Goal: Task Accomplishment & Management: Manage account settings

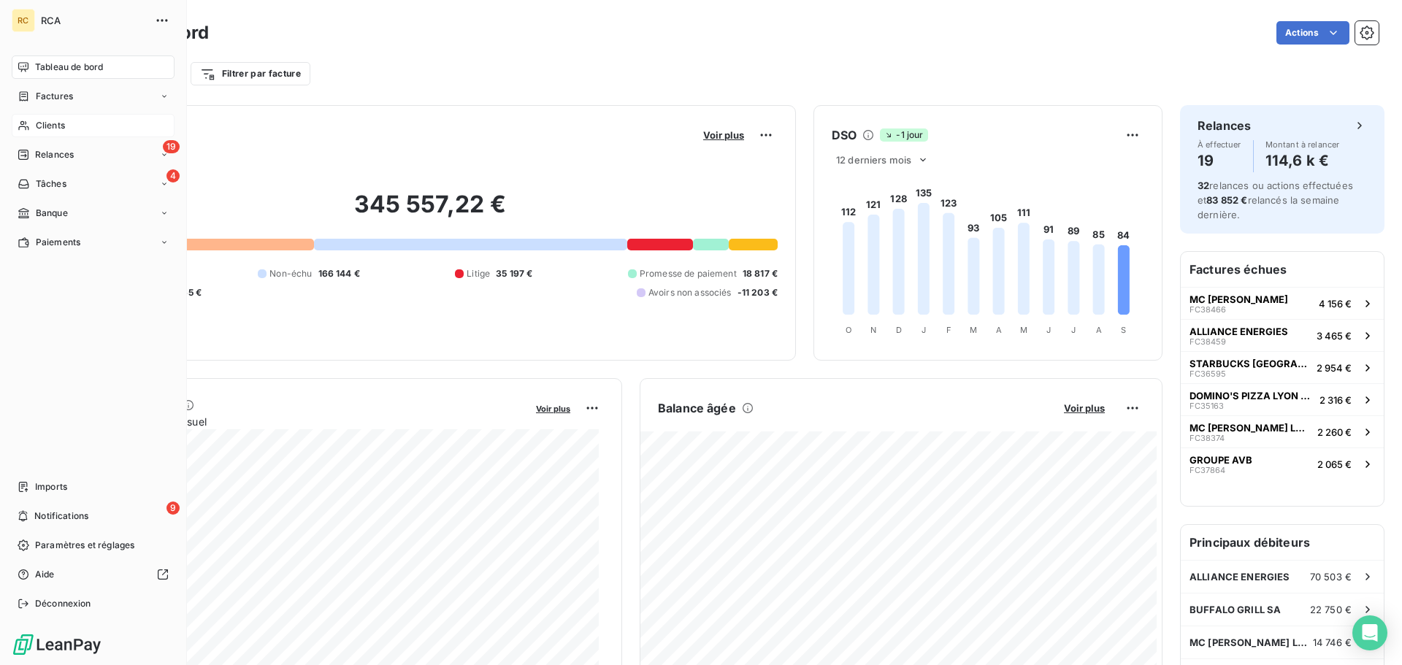
click at [65, 126] on span "Clients" at bounding box center [50, 125] width 29 height 13
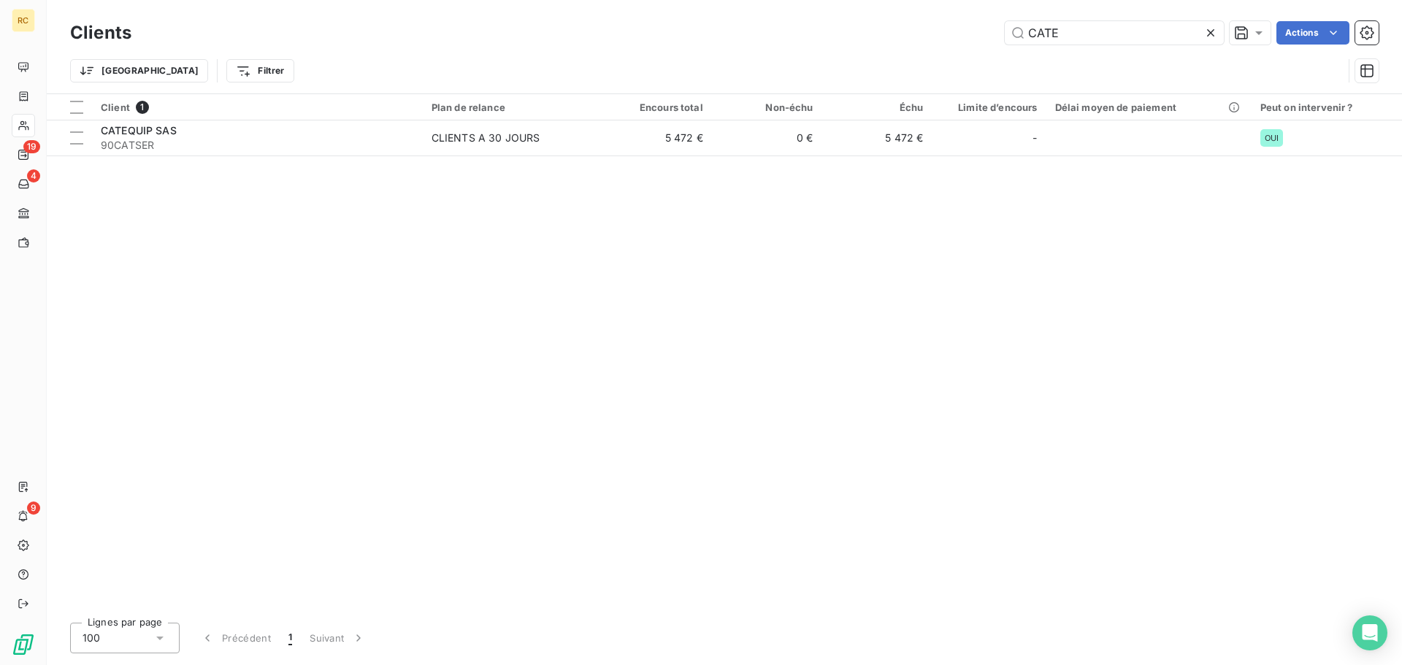
click at [1208, 32] on icon at bounding box center [1211, 33] width 15 height 15
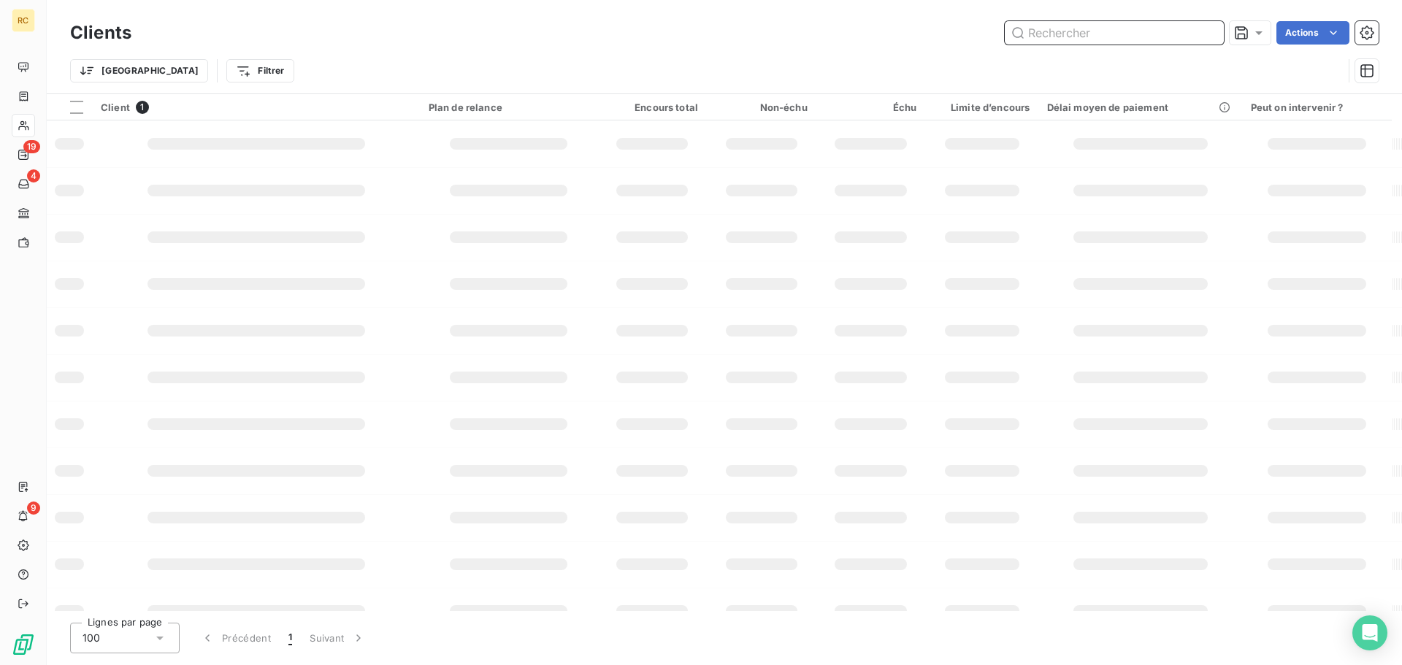
click at [1122, 41] on input "text" at bounding box center [1114, 32] width 219 height 23
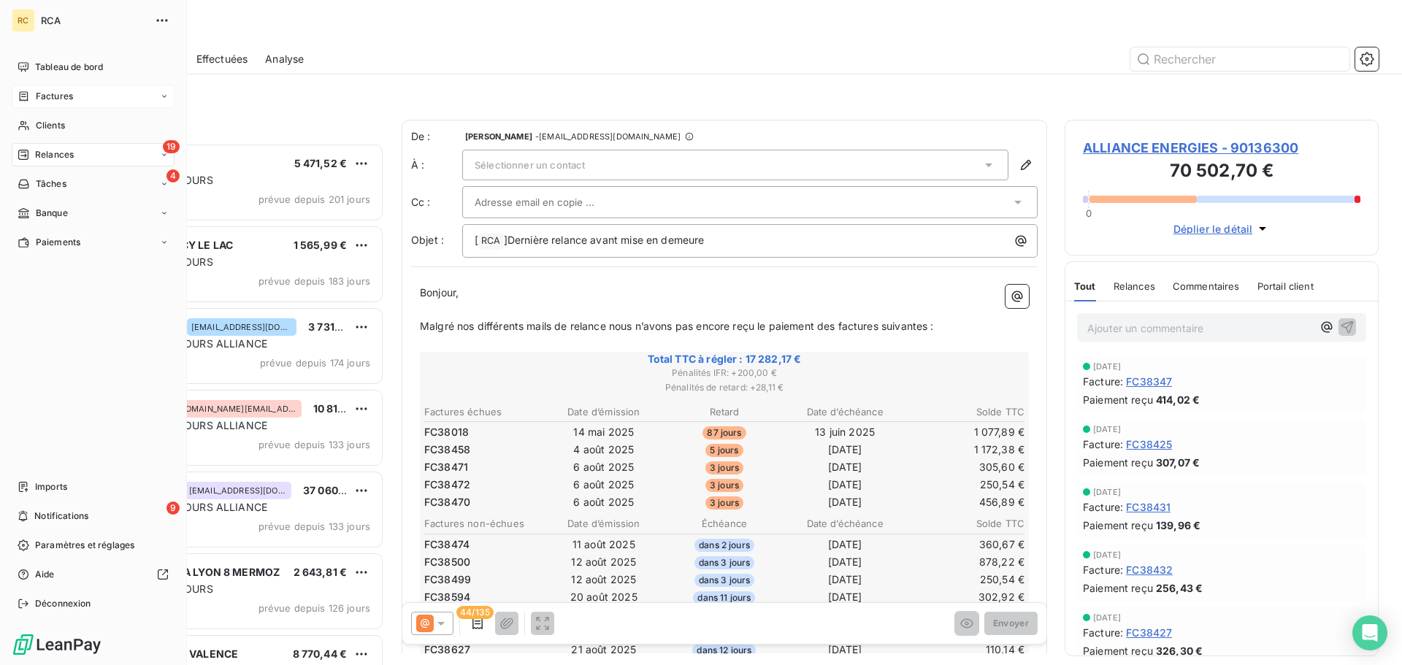
scroll to position [511, 303]
click at [70, 131] on div "Clients" at bounding box center [93, 125] width 163 height 23
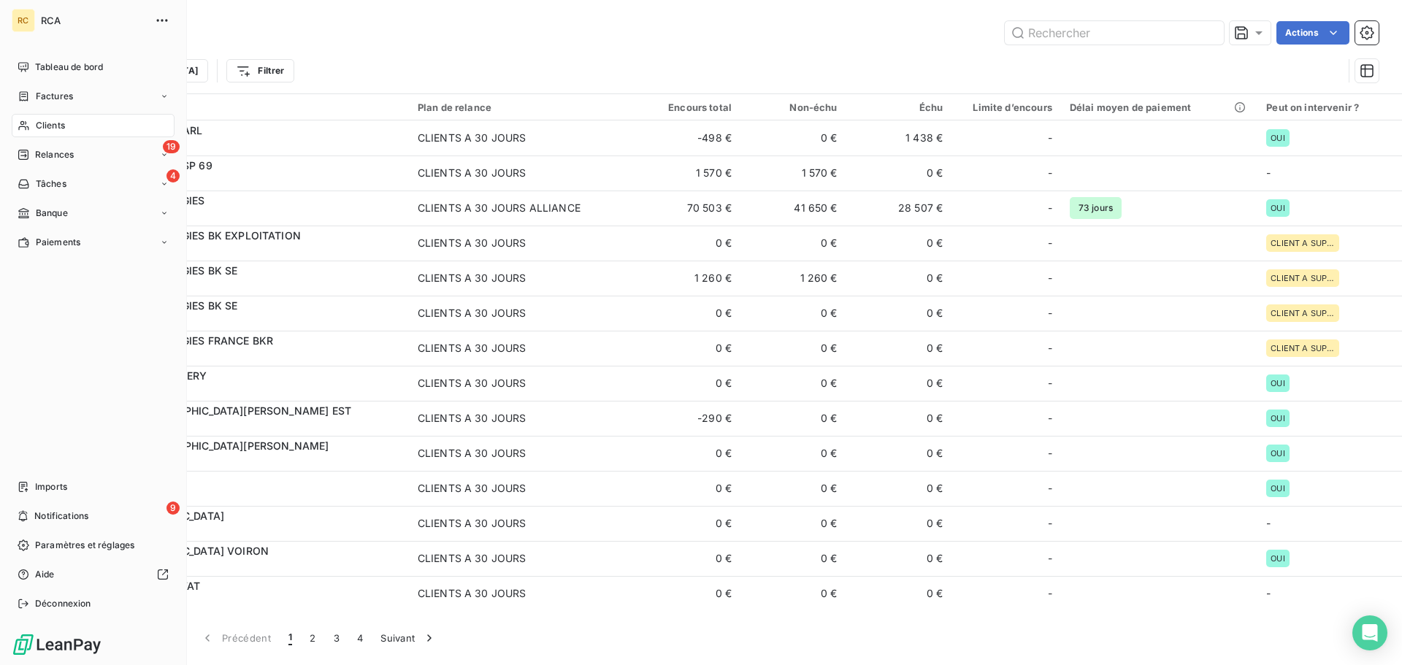
click at [83, 129] on div "Clients" at bounding box center [93, 125] width 163 height 23
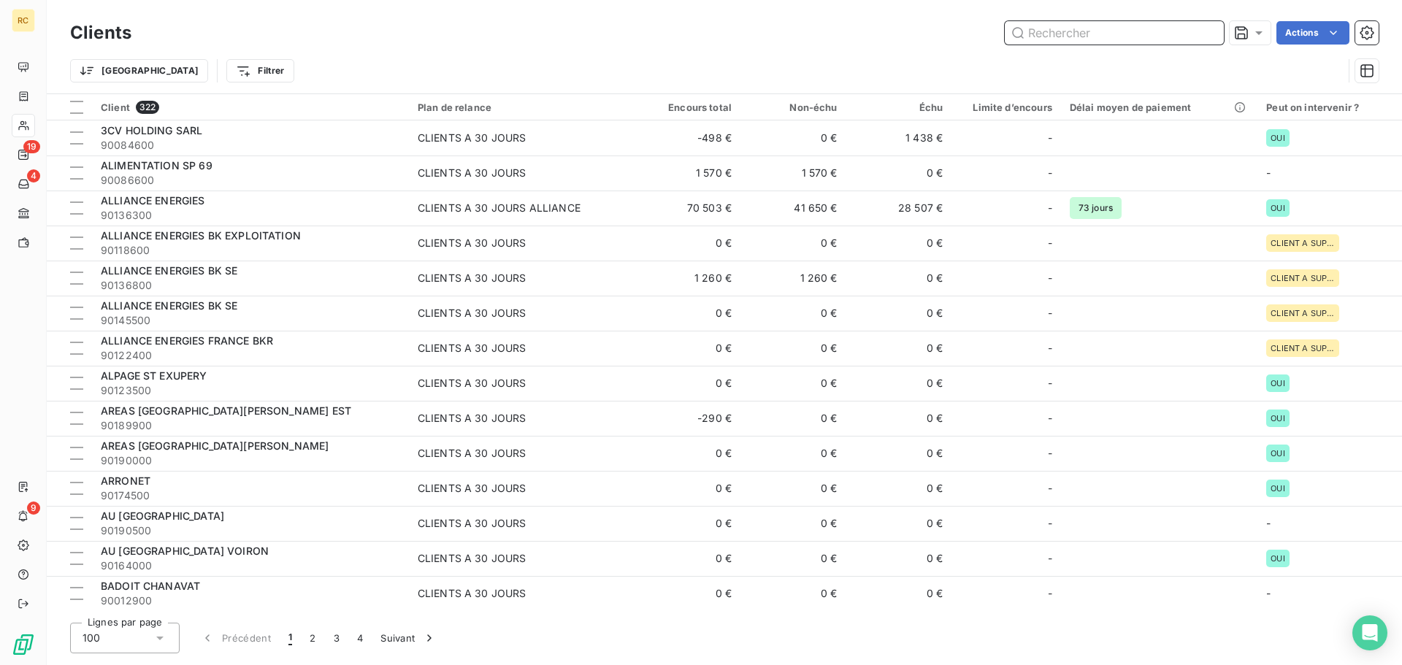
click at [1101, 27] on input "text" at bounding box center [1114, 32] width 219 height 23
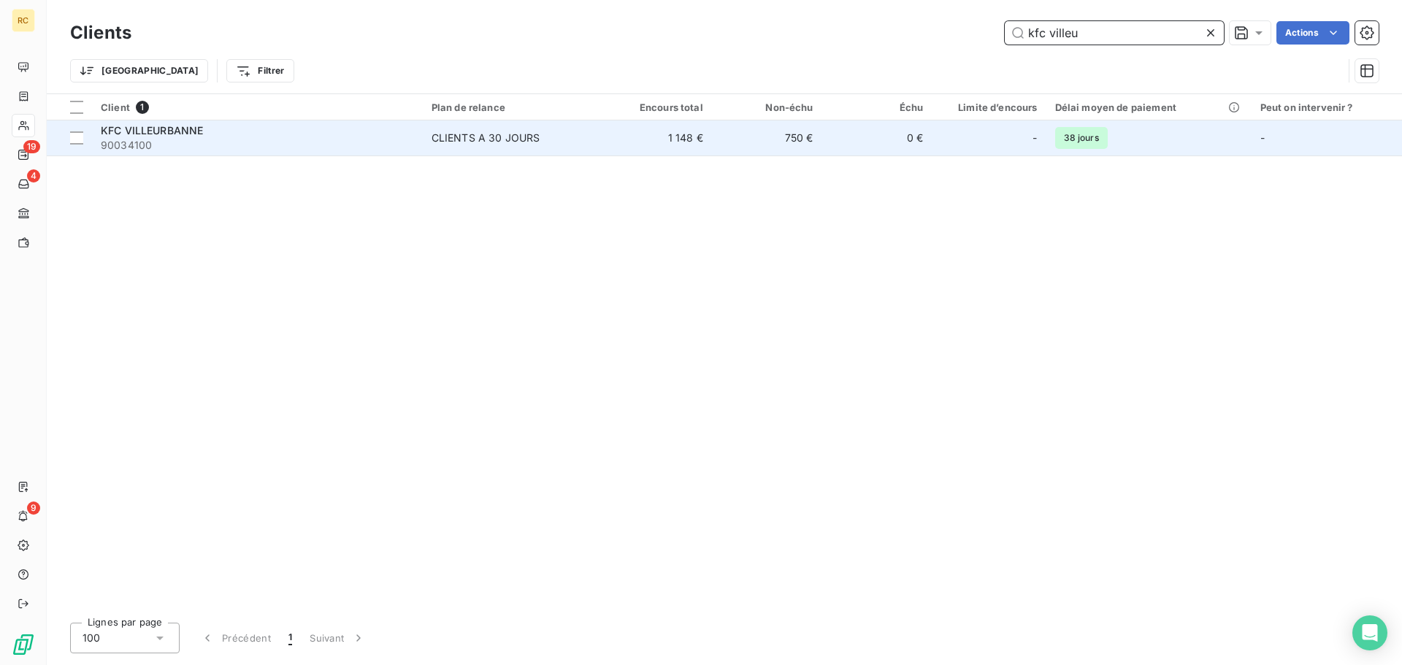
type input "kfc villeu"
click at [535, 135] on div "CLIENTS A 30 JOURS" at bounding box center [486, 138] width 109 height 15
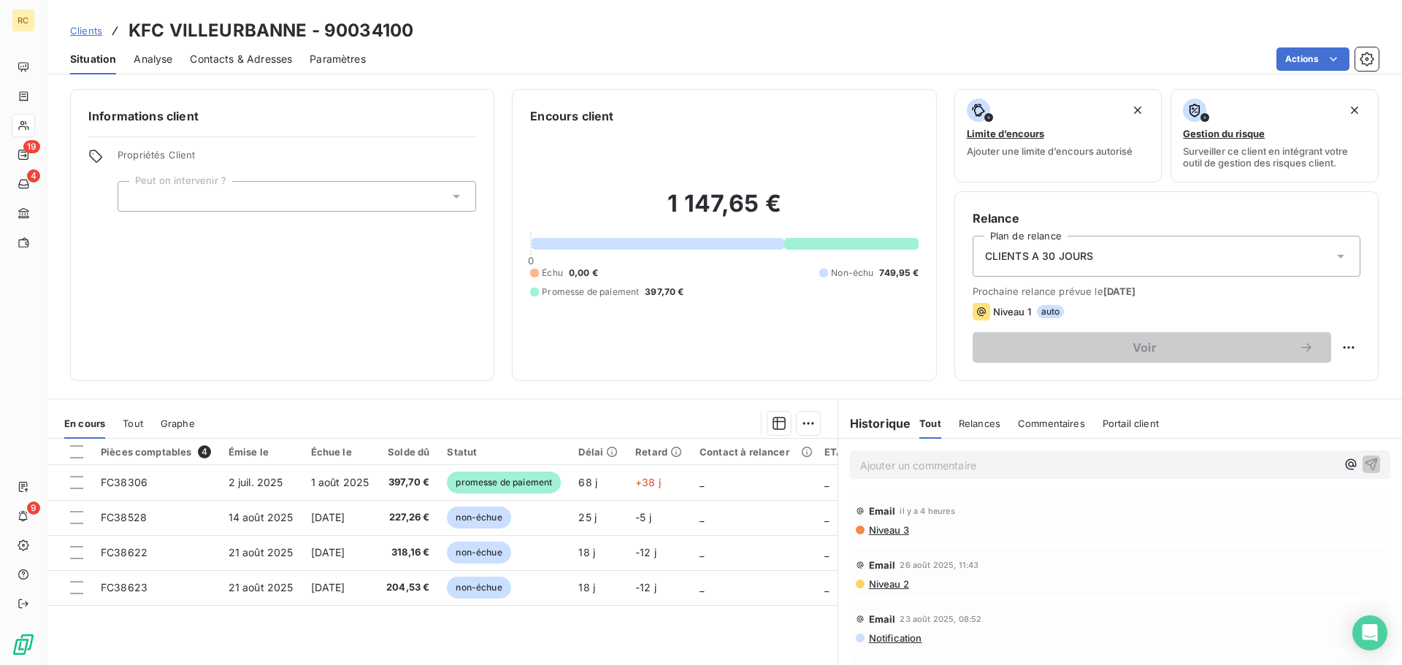
click at [207, 57] on span "Contacts & Adresses" at bounding box center [241, 59] width 102 height 15
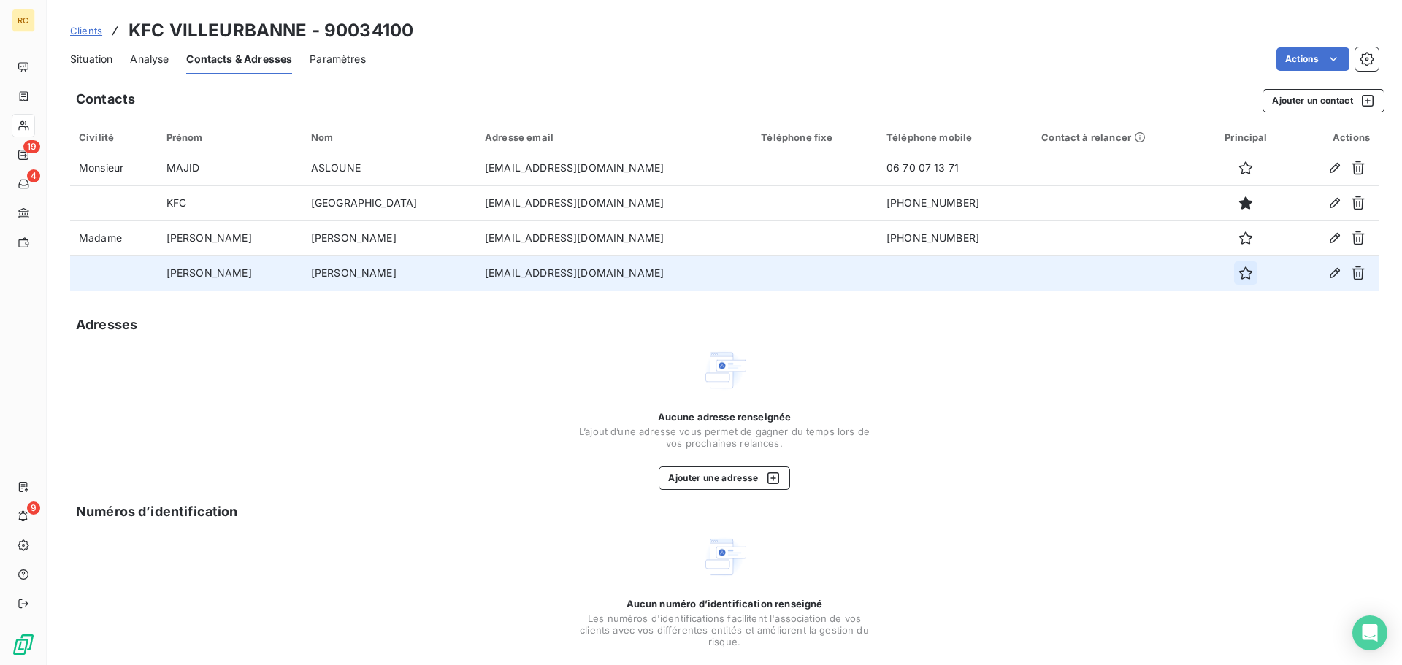
click at [1239, 278] on icon "button" at bounding box center [1246, 273] width 15 height 15
click at [95, 32] on span "Clients" at bounding box center [86, 31] width 32 height 12
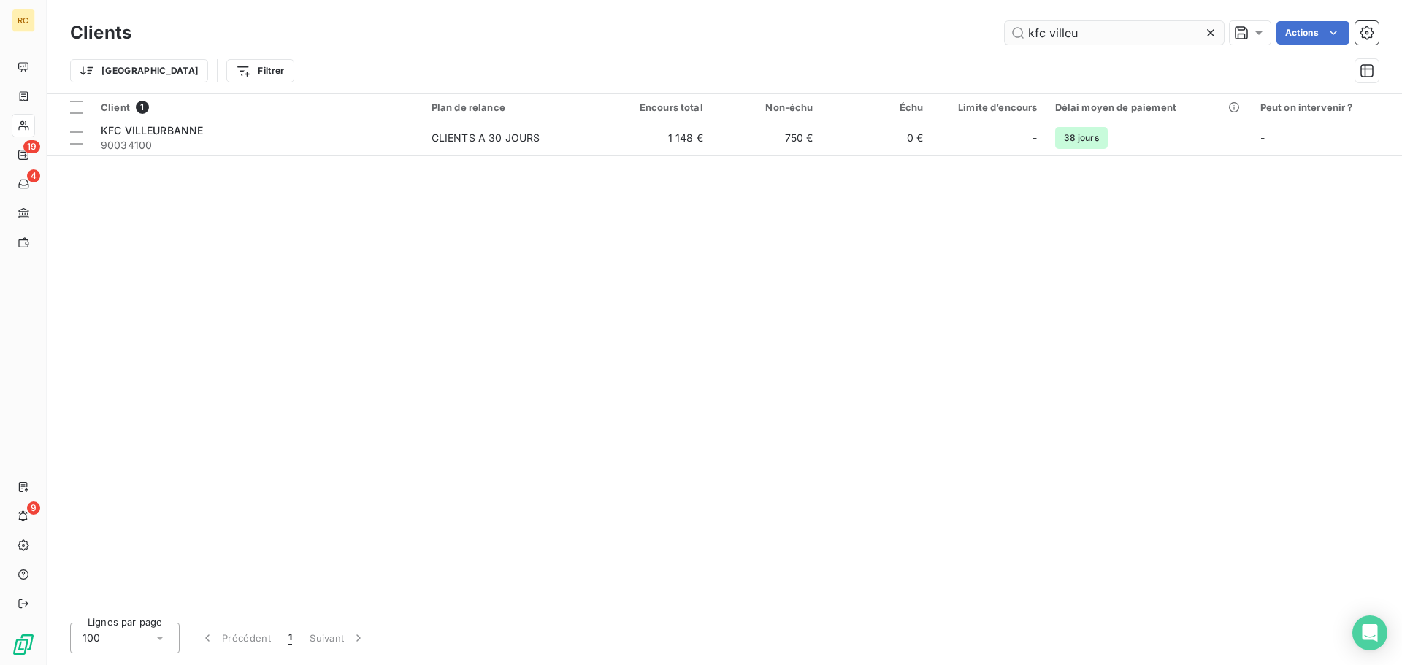
click at [1169, 37] on input "kfc villeu" at bounding box center [1114, 32] width 219 height 23
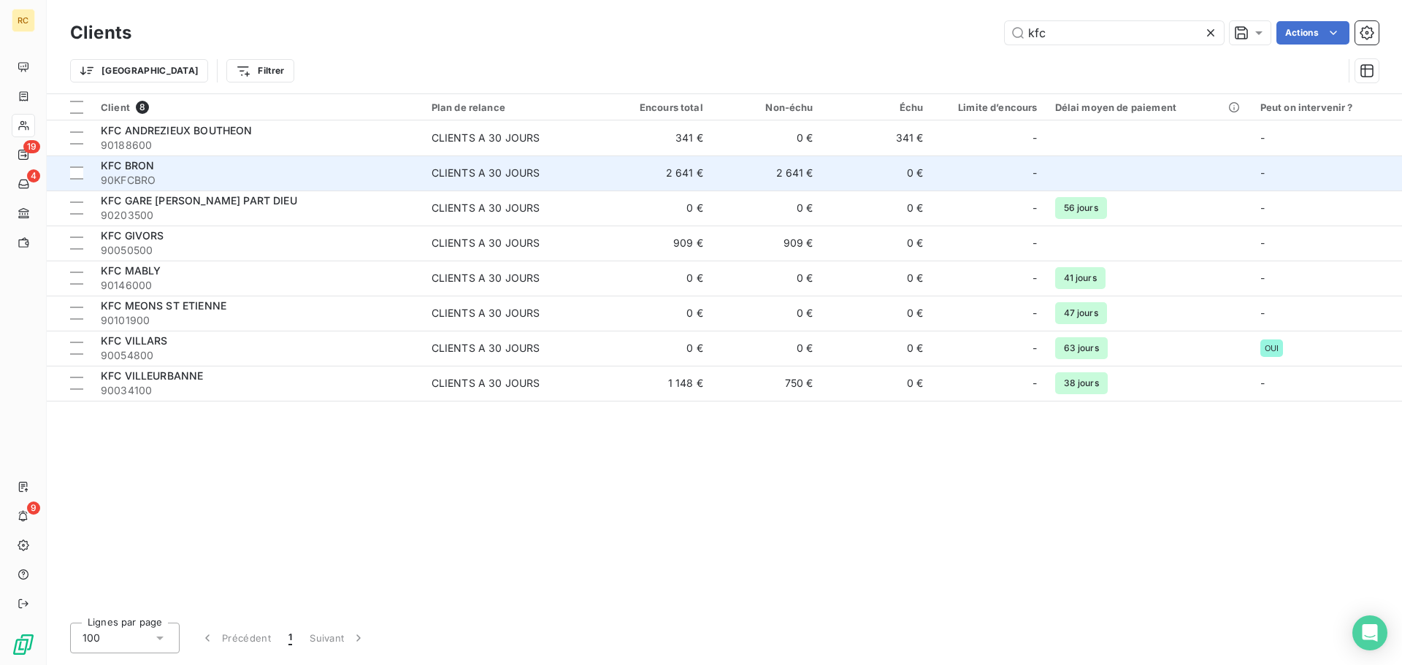
type input "kfc"
click at [228, 175] on span "90KFCBRO" at bounding box center [257, 180] width 313 height 15
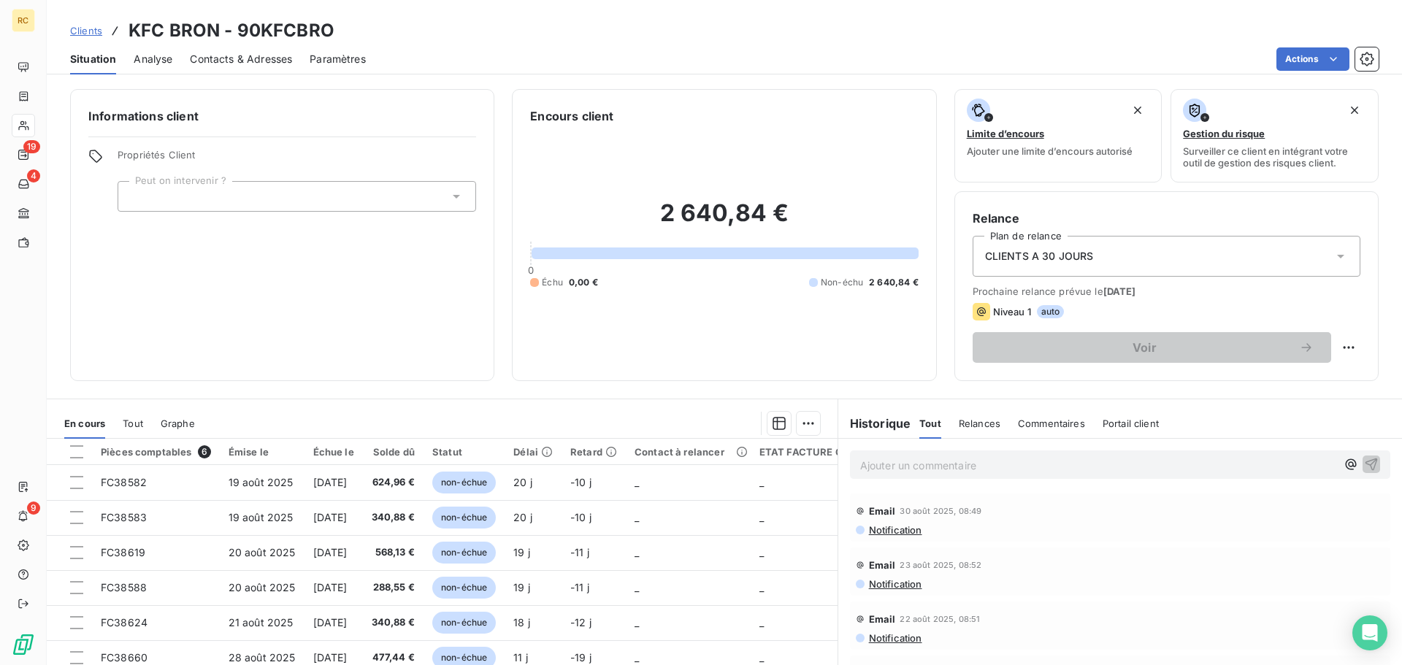
click at [257, 61] on span "Contacts & Adresses" at bounding box center [241, 59] width 102 height 15
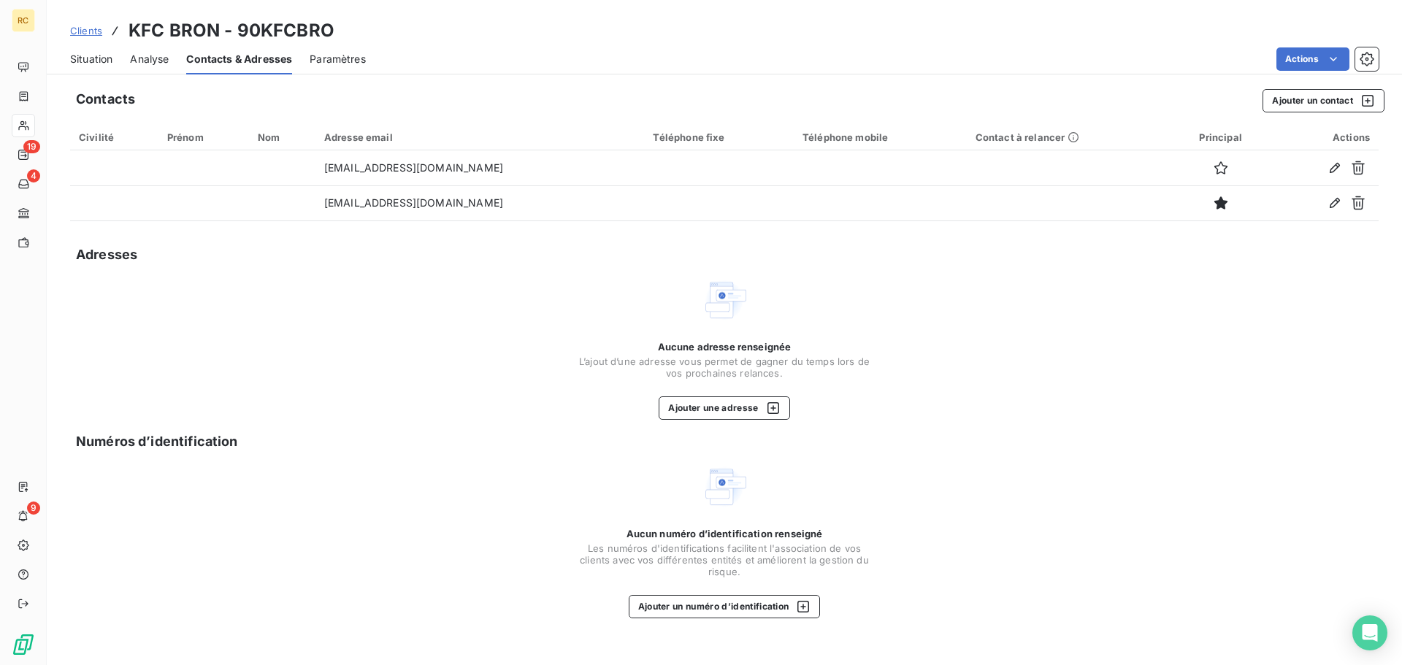
click at [85, 26] on span "Clients" at bounding box center [86, 31] width 32 height 12
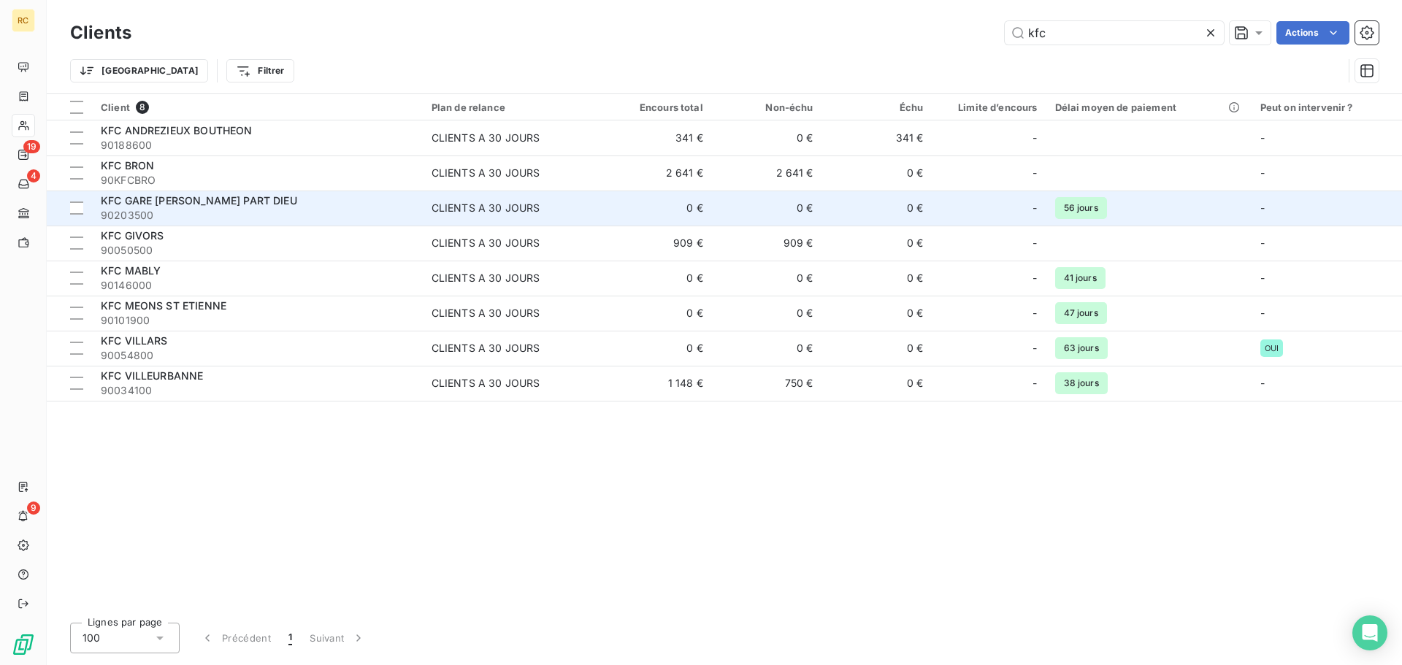
click at [371, 191] on td "KFC [GEOGRAPHIC_DATA][PERSON_NAME] PART DIEU 90203500" at bounding box center [257, 208] width 331 height 35
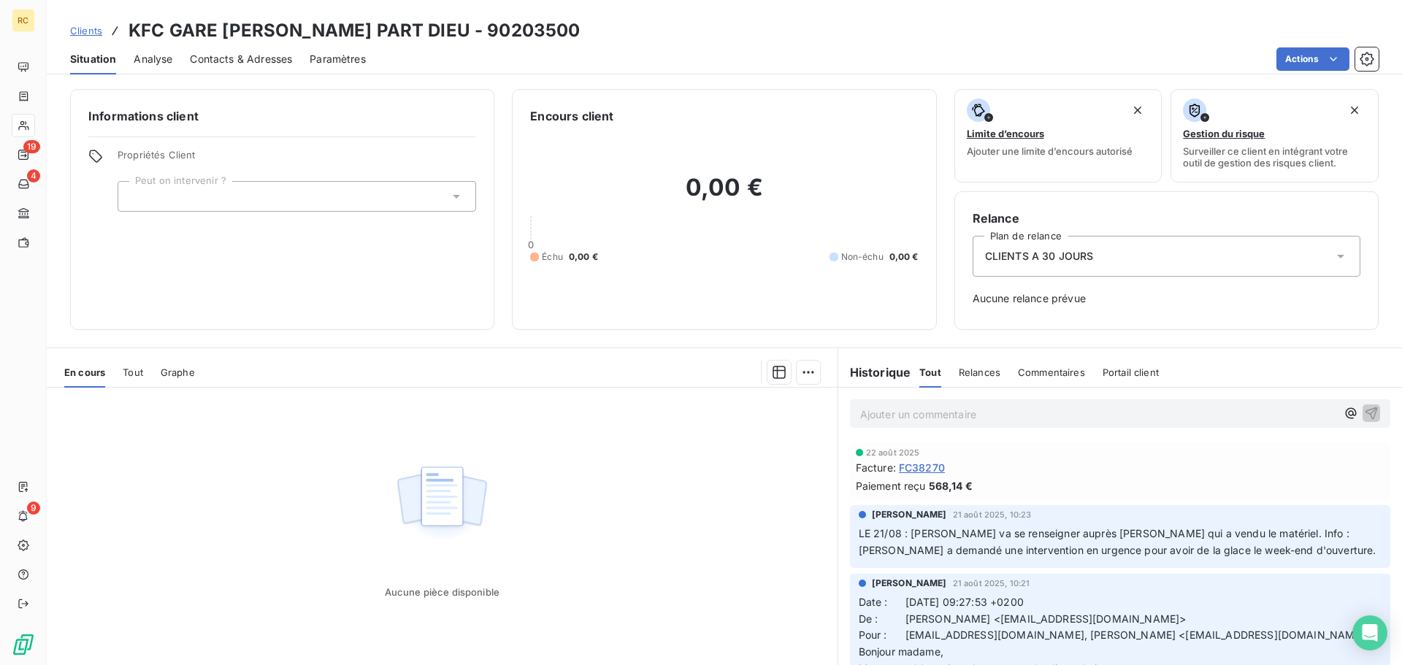
click at [224, 56] on span "Contacts & Adresses" at bounding box center [241, 59] width 102 height 15
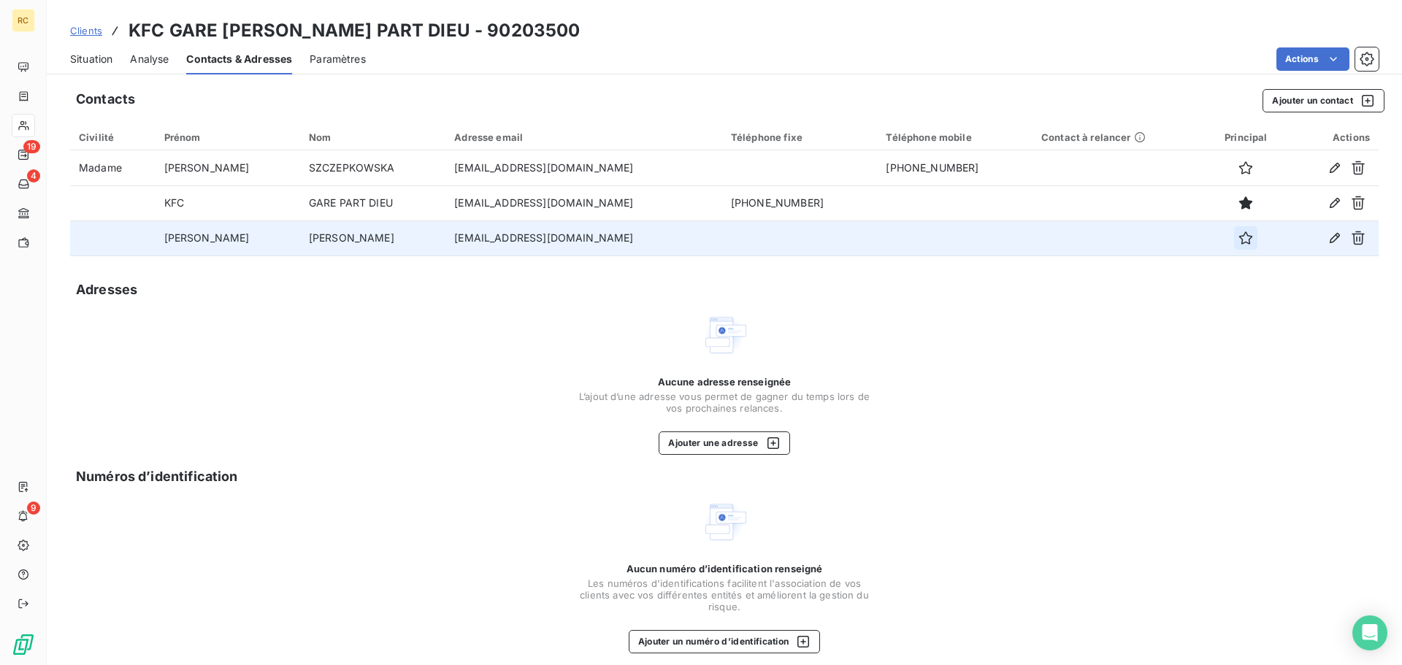
click at [1239, 237] on icon "button" at bounding box center [1246, 238] width 15 height 15
click at [79, 32] on span "Clients" at bounding box center [86, 31] width 32 height 12
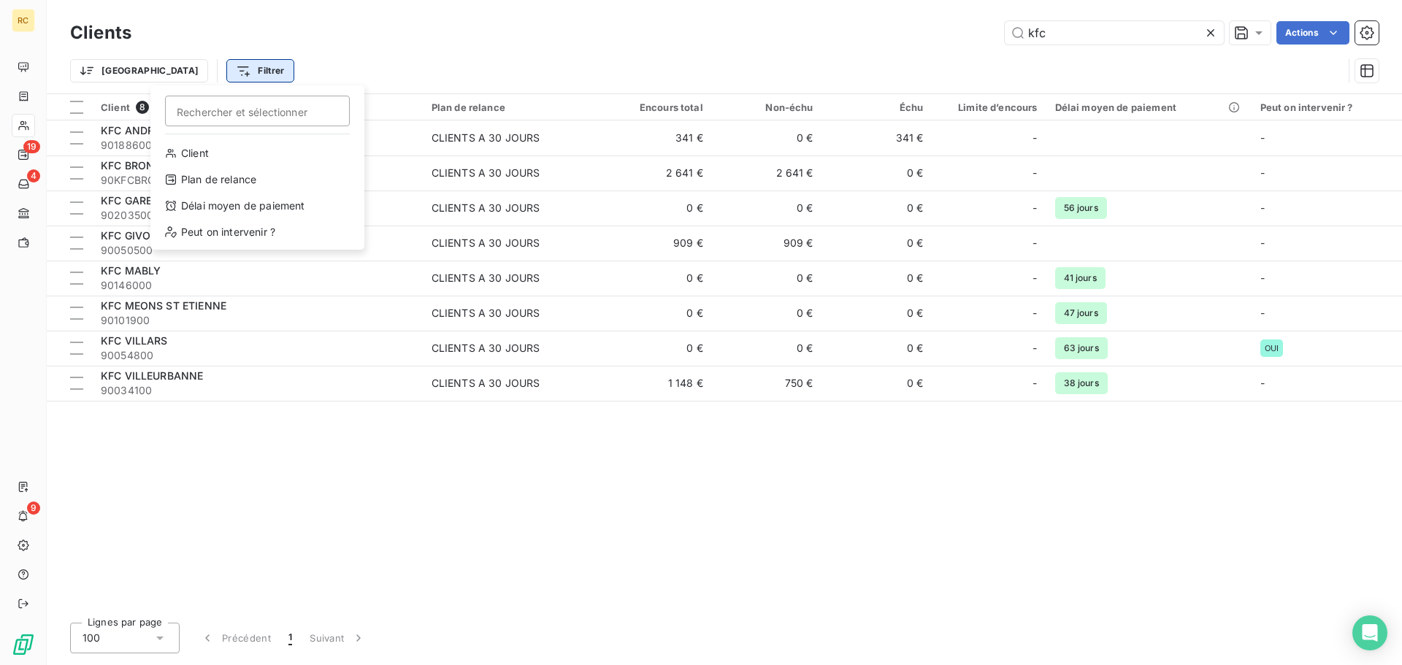
click at [189, 69] on html "RC 19 4 9 Clients kfc Actions Trier Filtrer Rechercher et sélectionner Client P…" at bounding box center [701, 332] width 1402 height 665
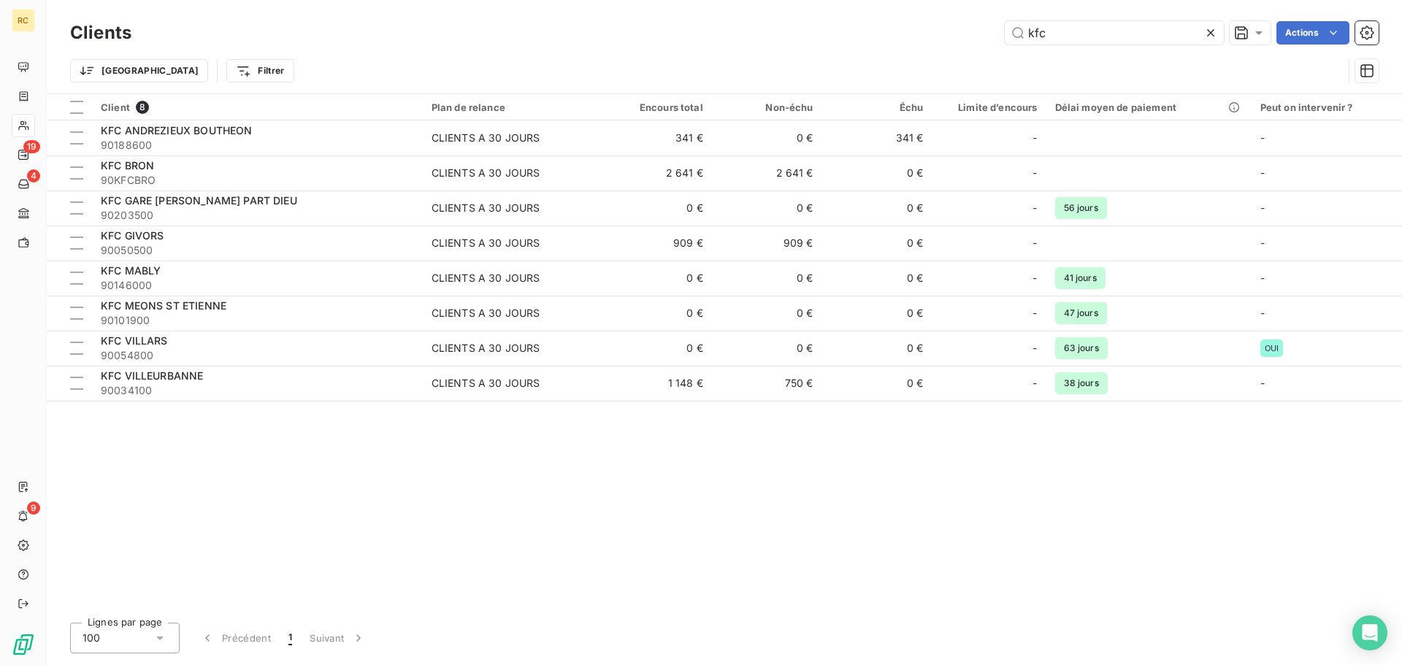
click at [278, 11] on html "RC 19 4 9 Clients kfc Actions Trier Filtrer Client 8 Plan de relance Encours to…" at bounding box center [701, 332] width 1402 height 665
click at [1218, 39] on div at bounding box center [1214, 32] width 20 height 23
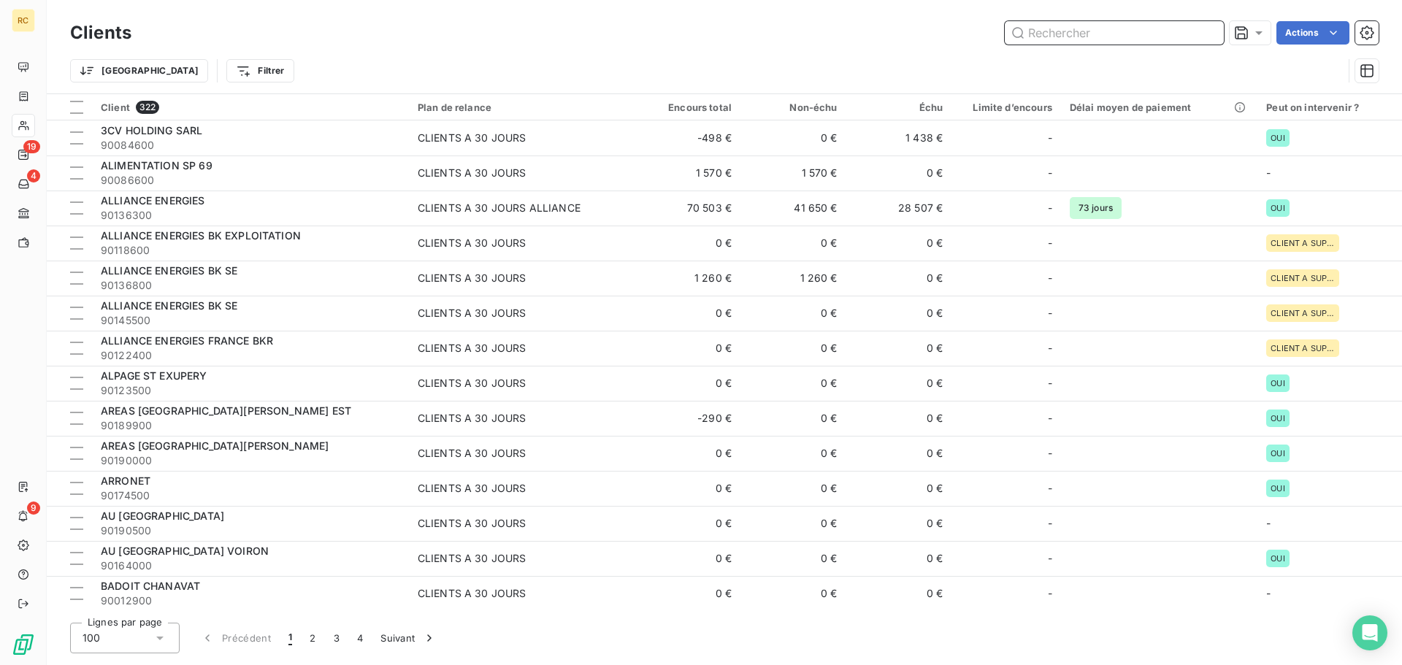
click at [1130, 35] on input "text" at bounding box center [1114, 32] width 219 height 23
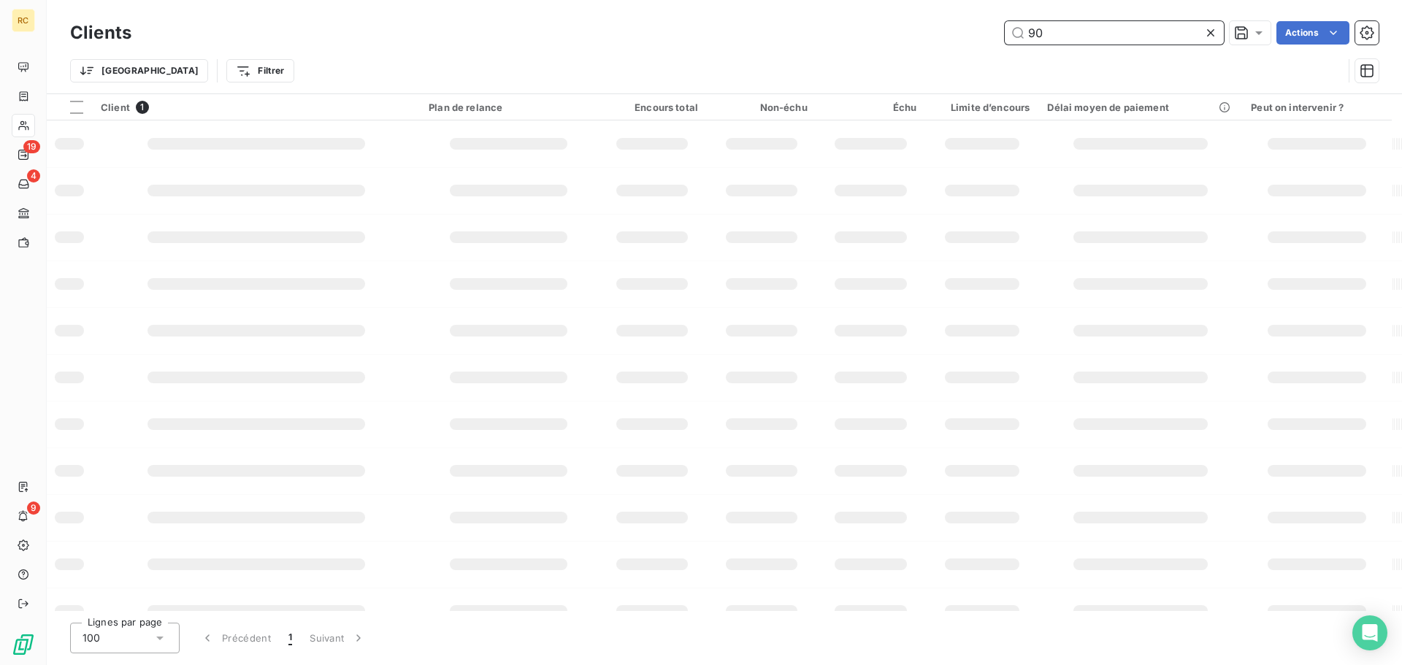
type input "9"
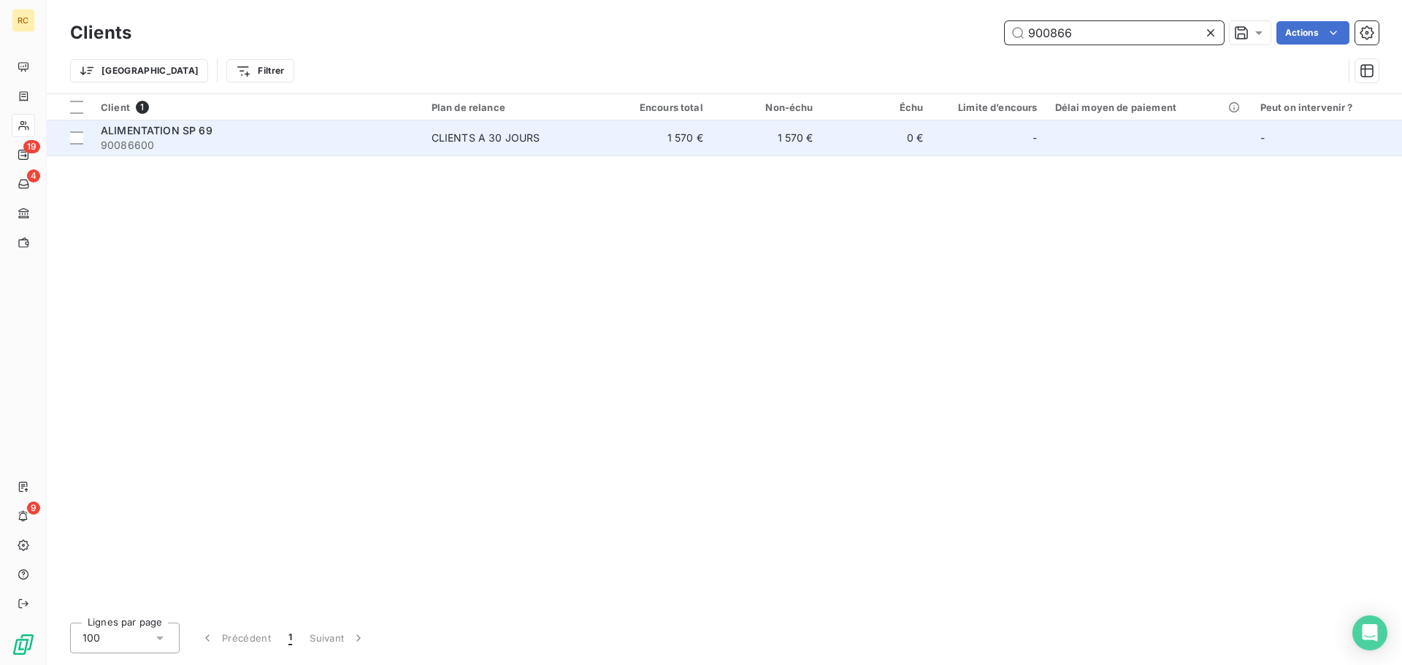
type input "900866"
click at [583, 151] on td "CLIENTS A 30 JOURS" at bounding box center [512, 138] width 179 height 35
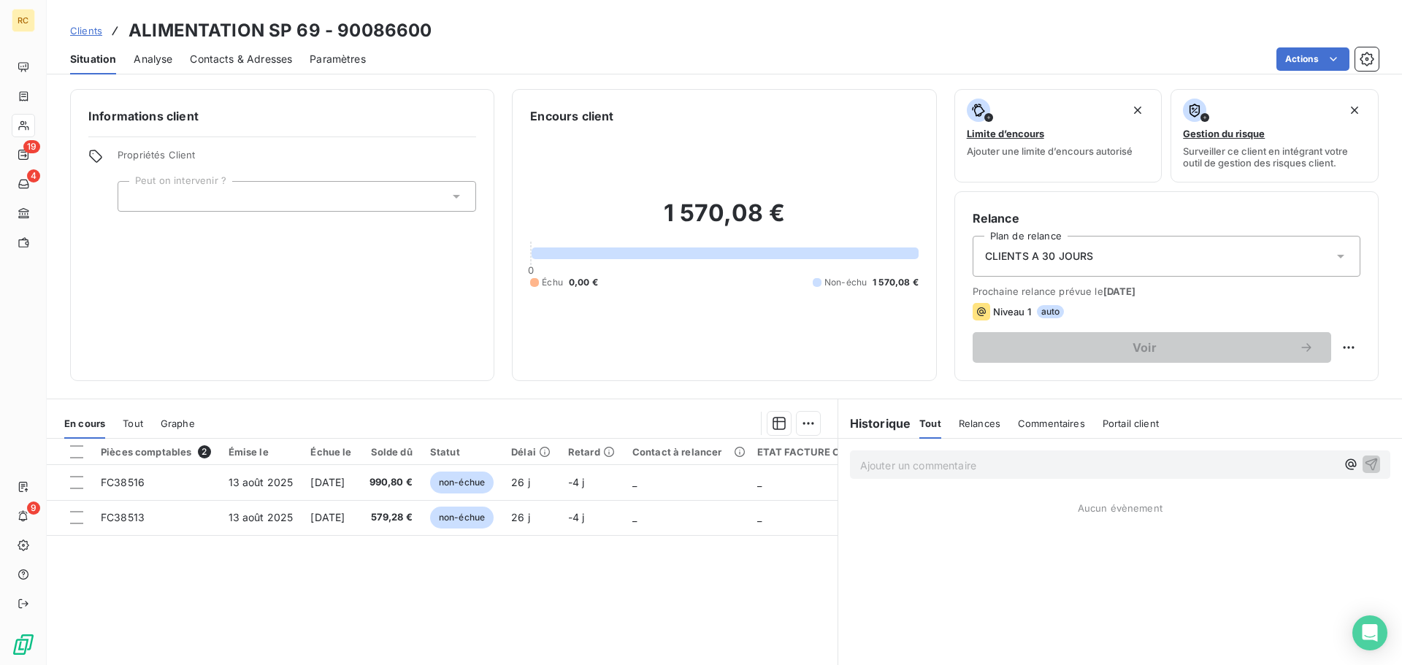
click at [264, 58] on span "Contacts & Adresses" at bounding box center [241, 59] width 102 height 15
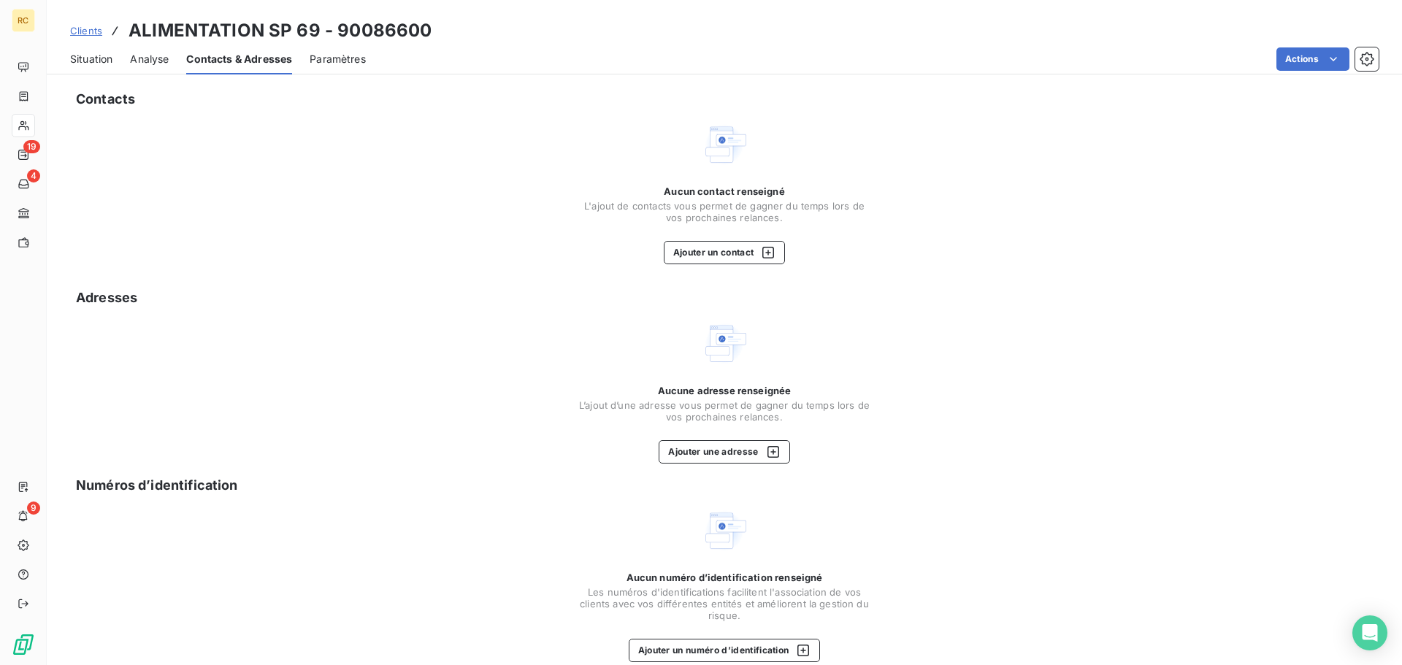
click at [86, 28] on span "Clients" at bounding box center [86, 31] width 32 height 12
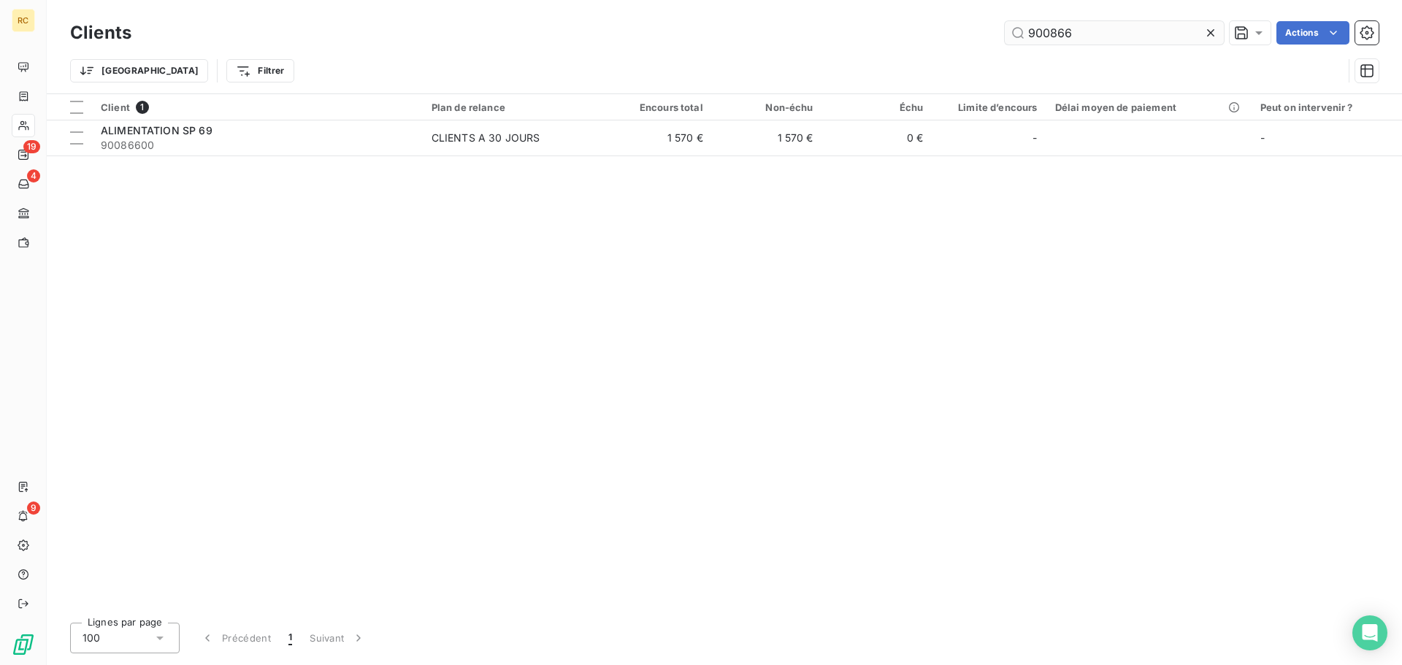
click at [1093, 26] on input "900866" at bounding box center [1114, 32] width 219 height 23
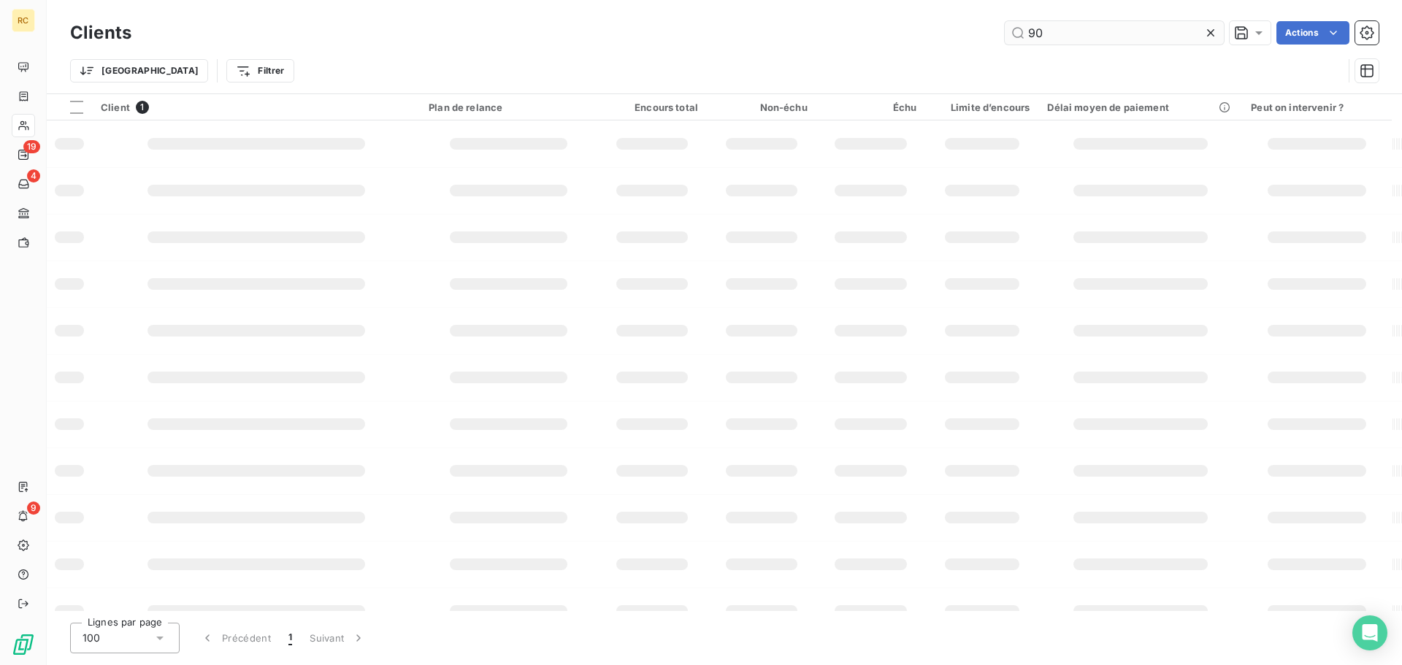
type input "9"
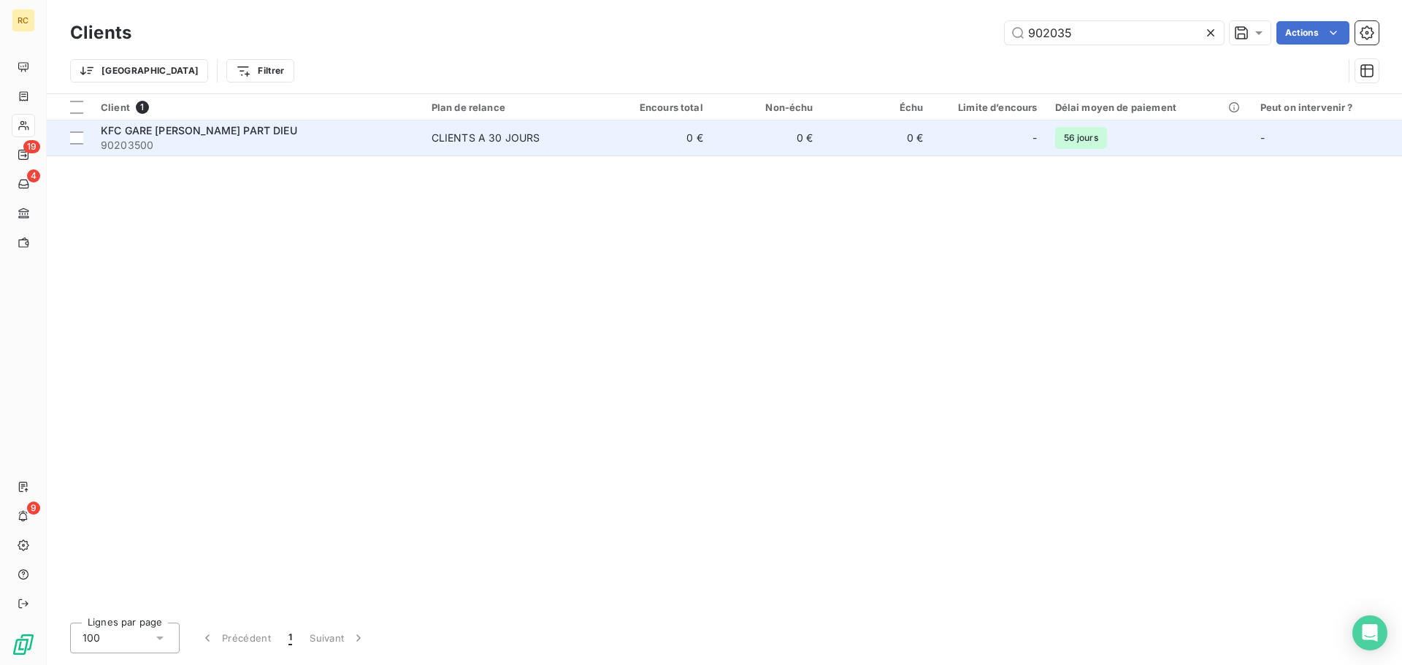
type input "902035"
click at [778, 132] on td "0 €" at bounding box center [767, 138] width 110 height 35
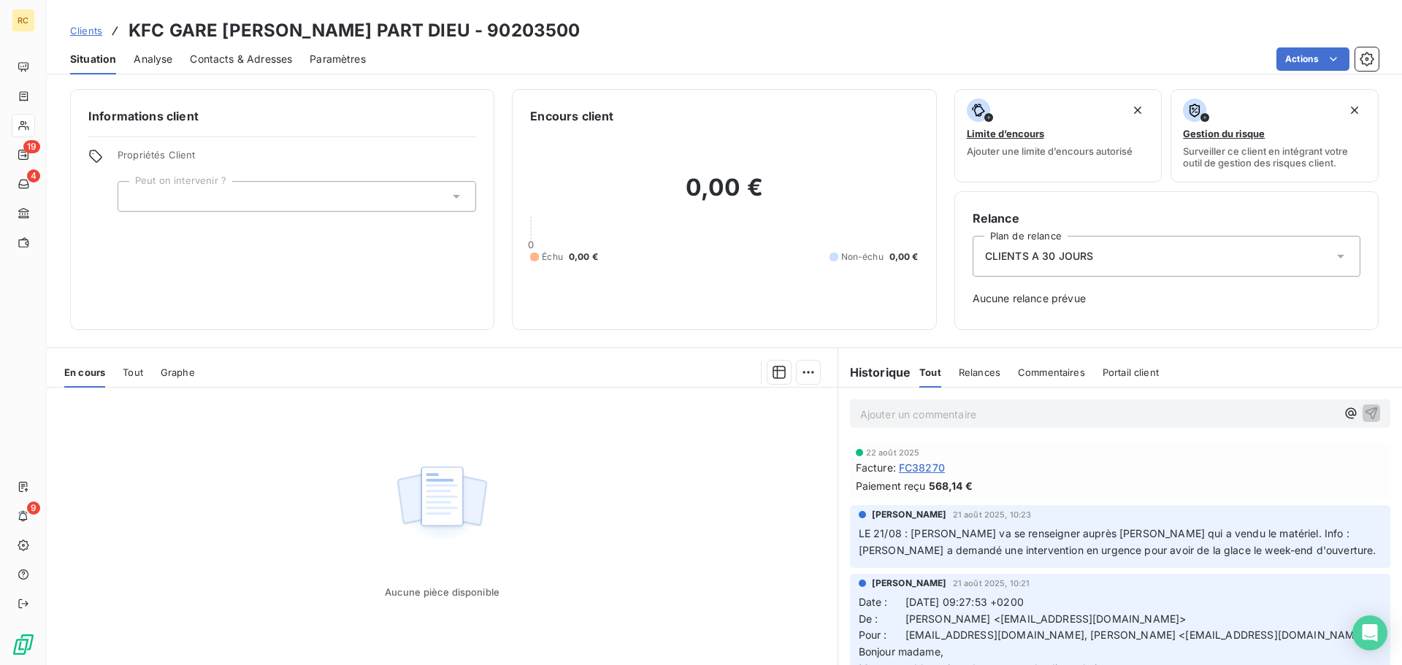
click at [251, 64] on span "Contacts & Adresses" at bounding box center [241, 59] width 102 height 15
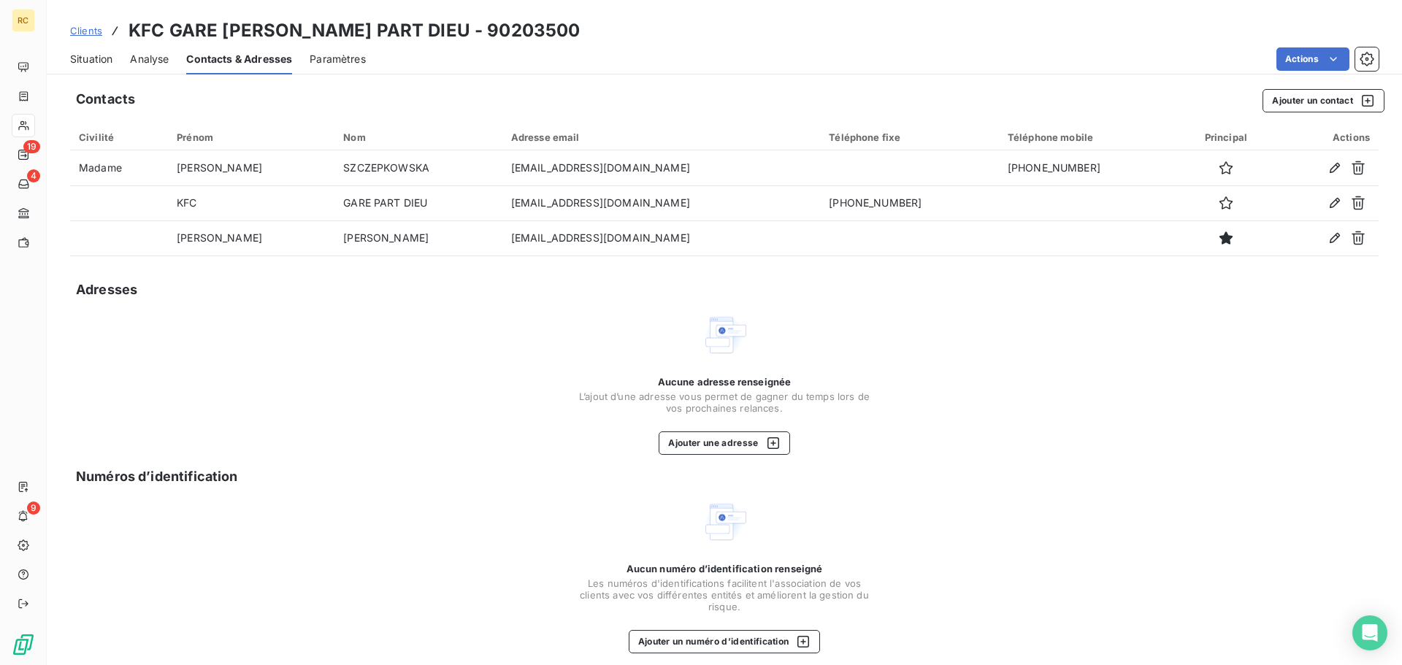
click at [96, 31] on span "Clients" at bounding box center [86, 31] width 32 height 12
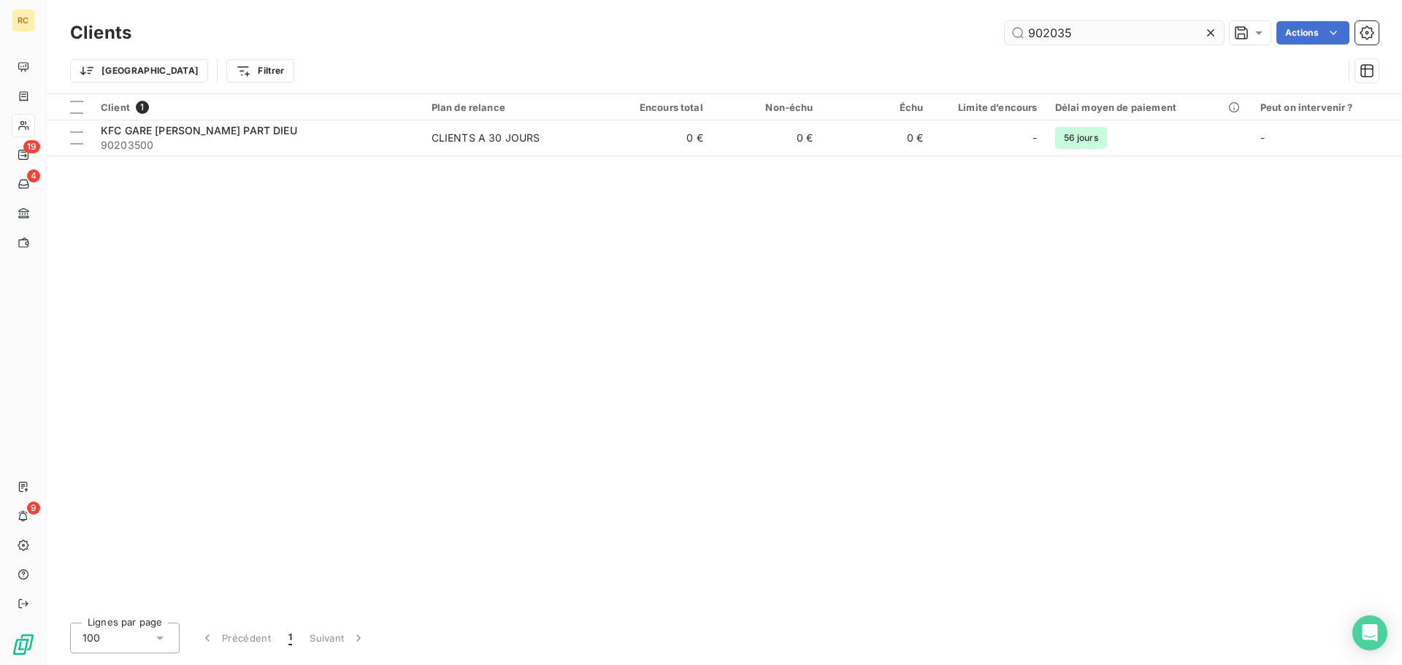
click at [1128, 35] on input "902035" at bounding box center [1114, 32] width 219 height 23
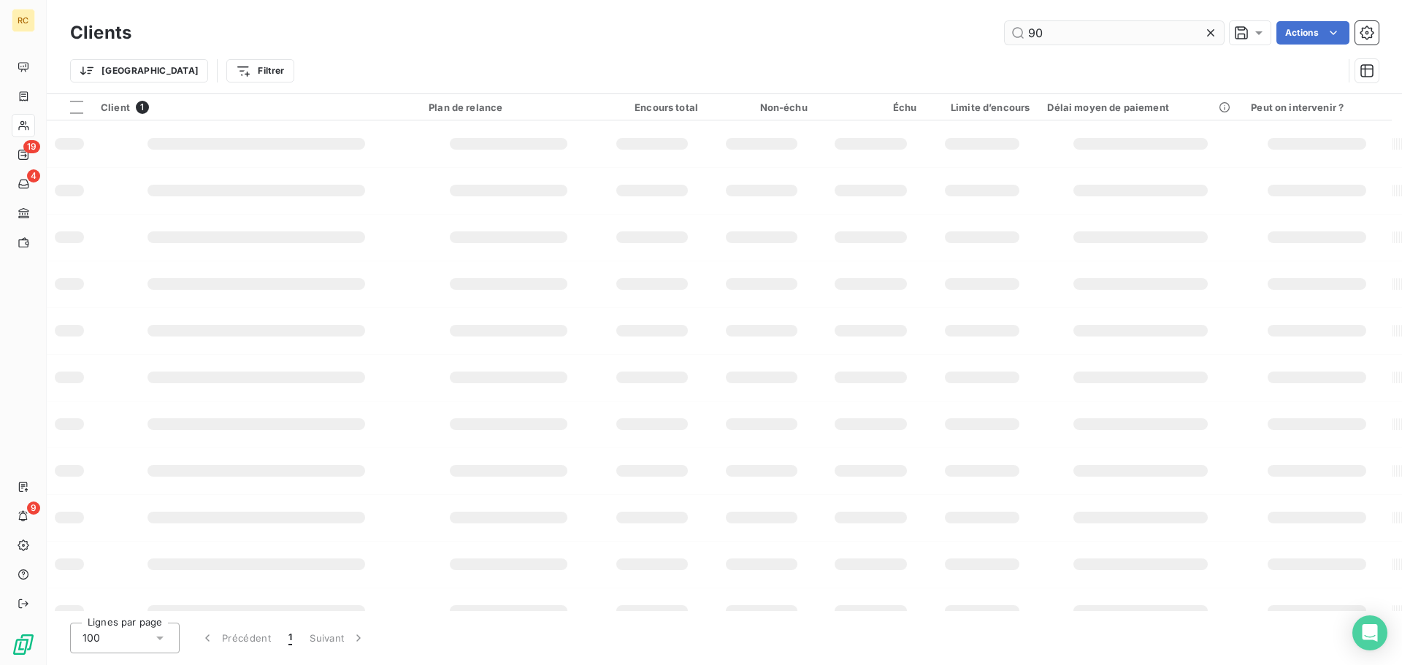
type input "9"
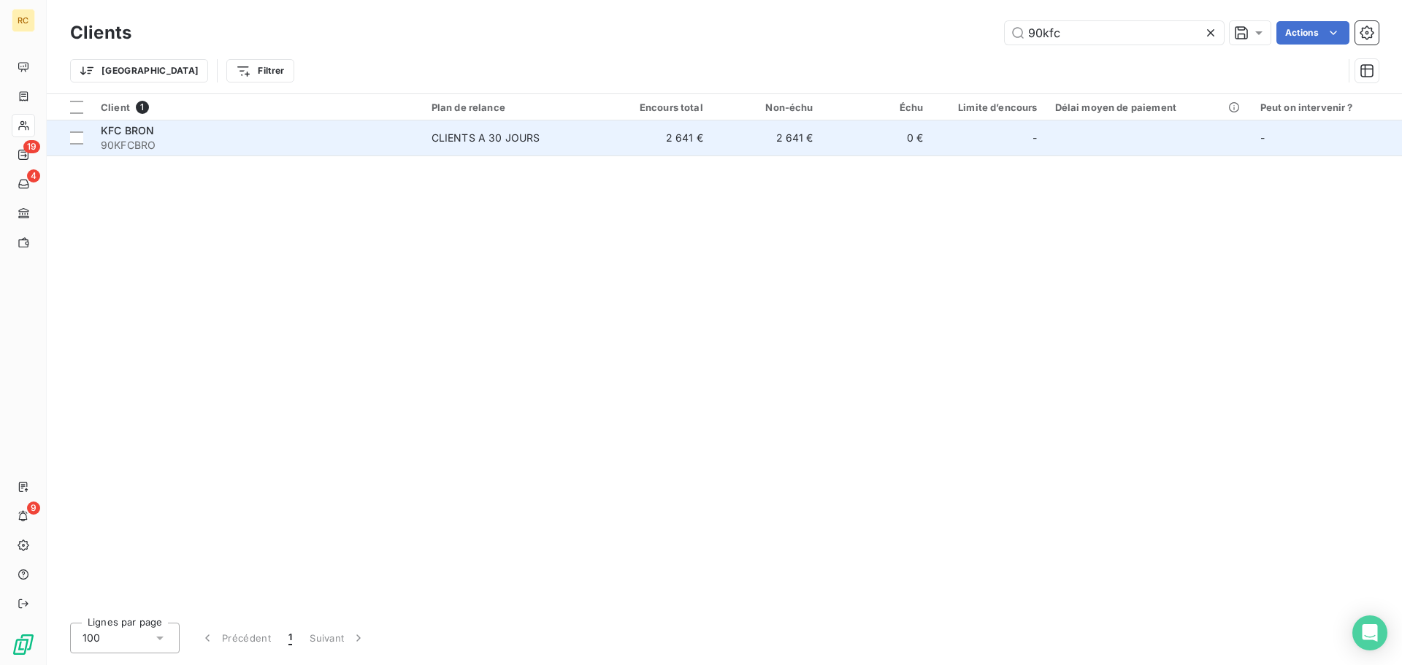
type input "90kfc"
click at [821, 136] on td "2 641 €" at bounding box center [767, 138] width 110 height 35
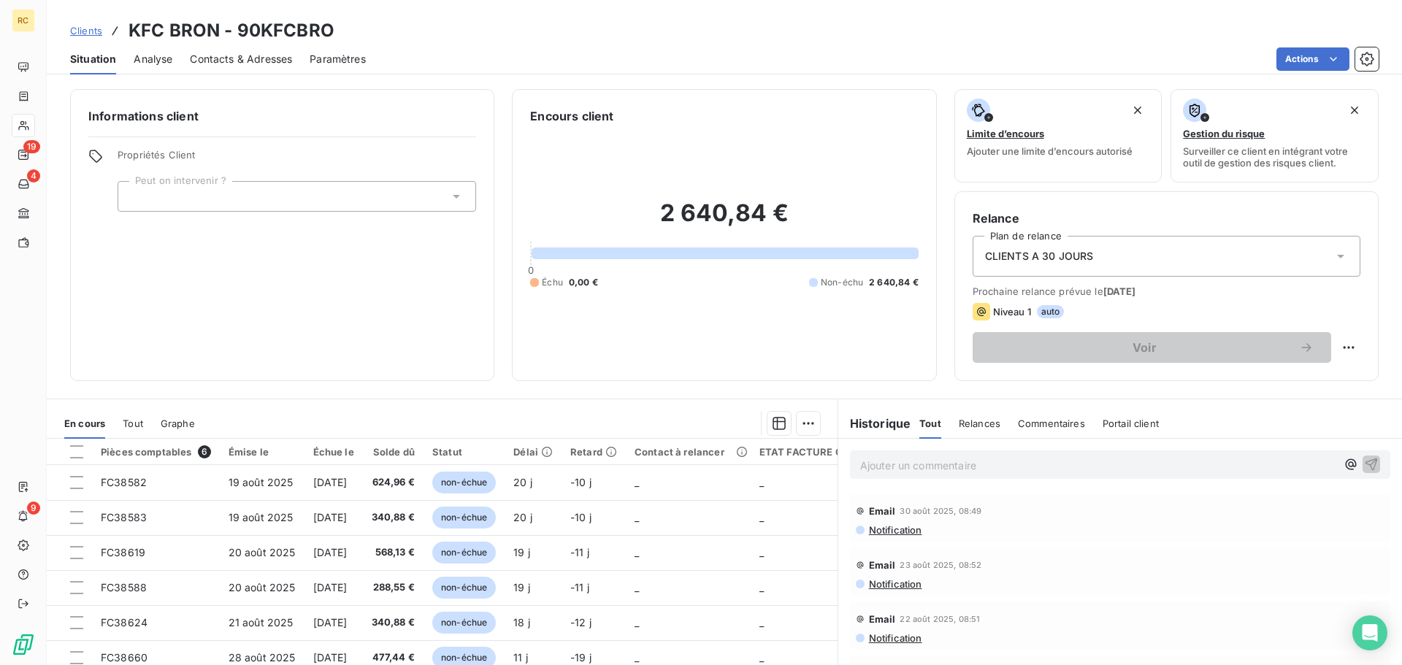
click at [248, 53] on span "Contacts & Adresses" at bounding box center [241, 59] width 102 height 15
